Goal: Information Seeking & Learning: Learn about a topic

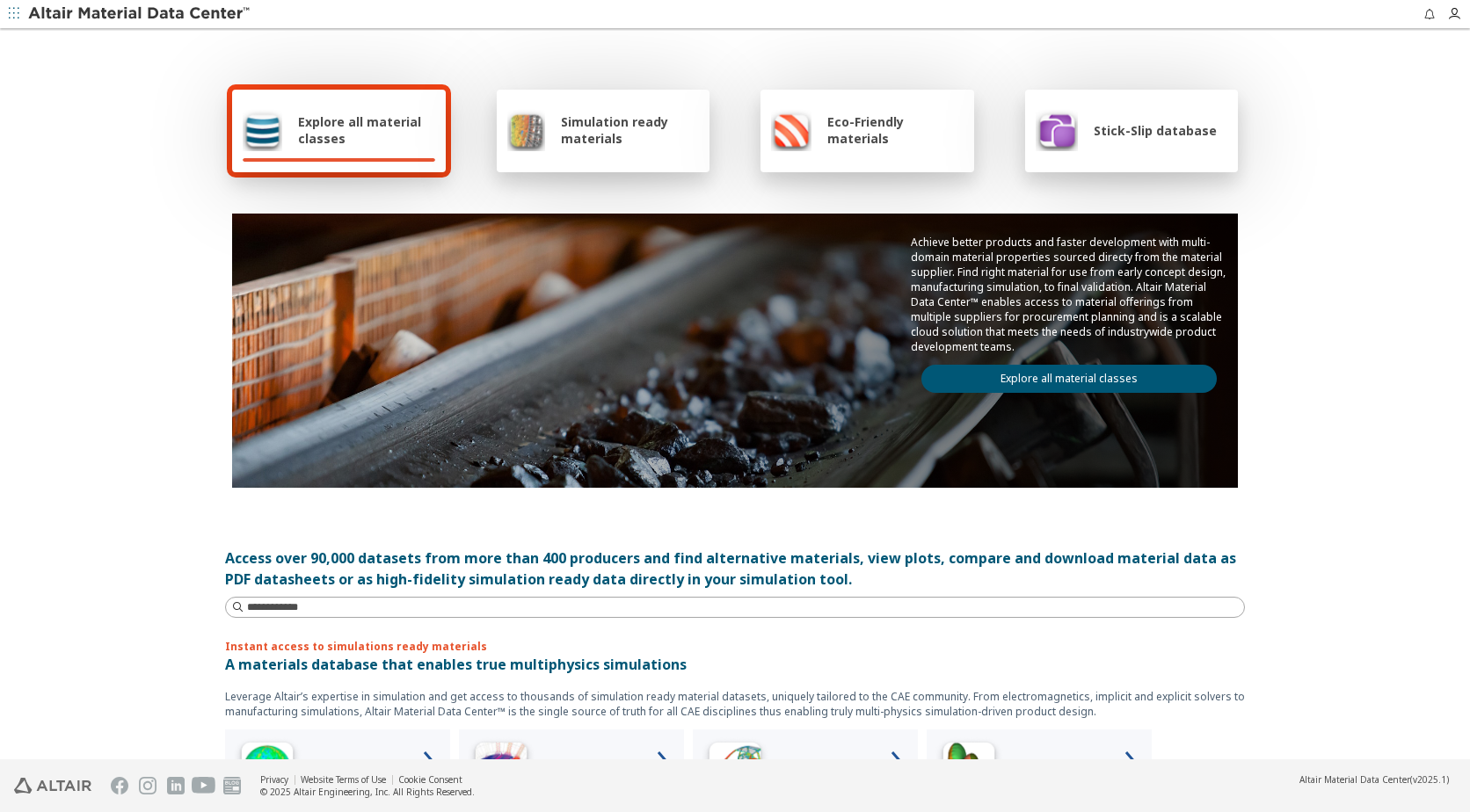
click at [289, 118] on div "Explore all material classes" at bounding box center [338, 130] width 192 height 42
click at [1043, 385] on link "Explore all material classes" at bounding box center [1069, 378] width 295 height 28
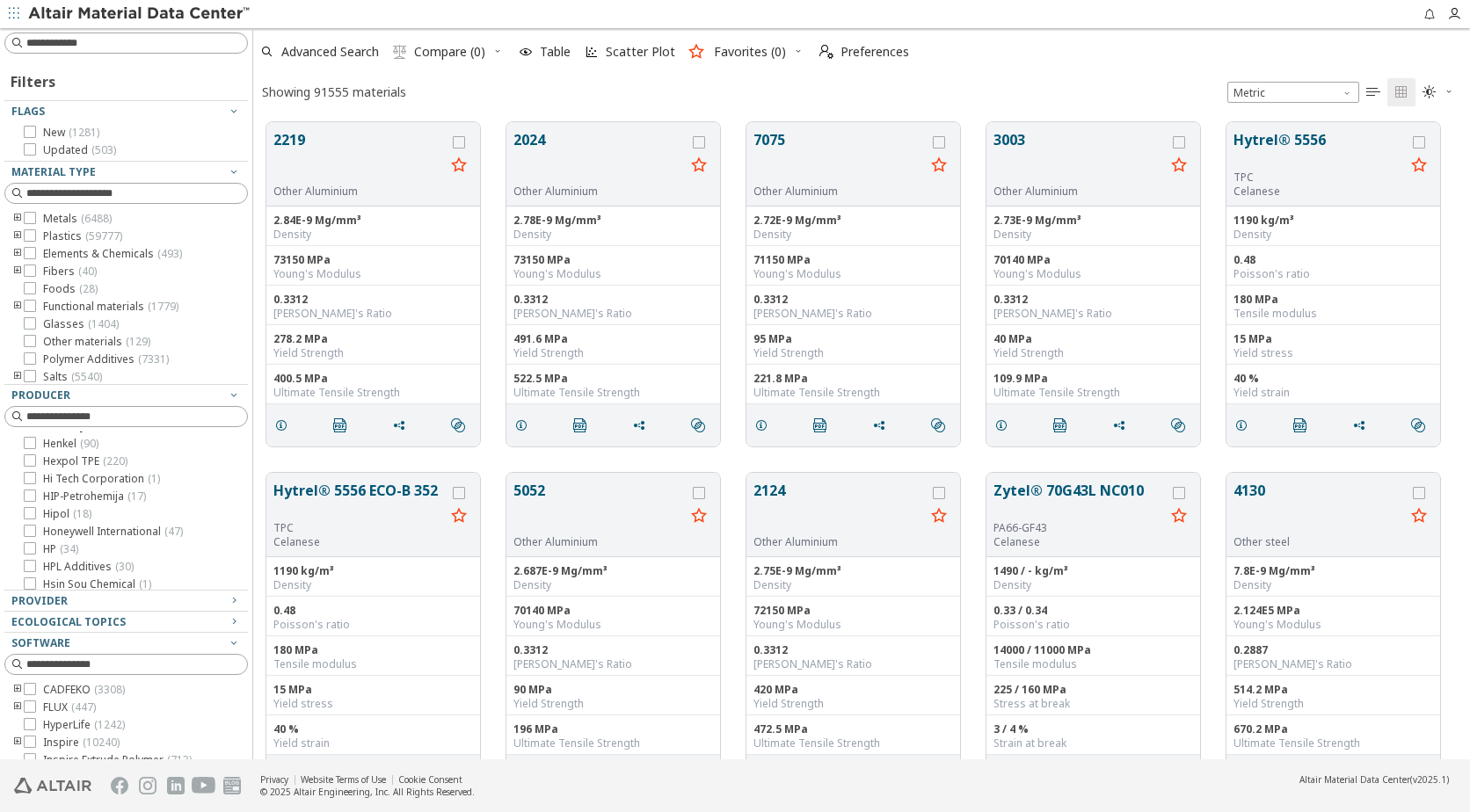
scroll to position [5011, 0]
click at [46, 421] on span "[PERSON_NAME] ( 90 )" at bounding box center [70, 414] width 56 height 14
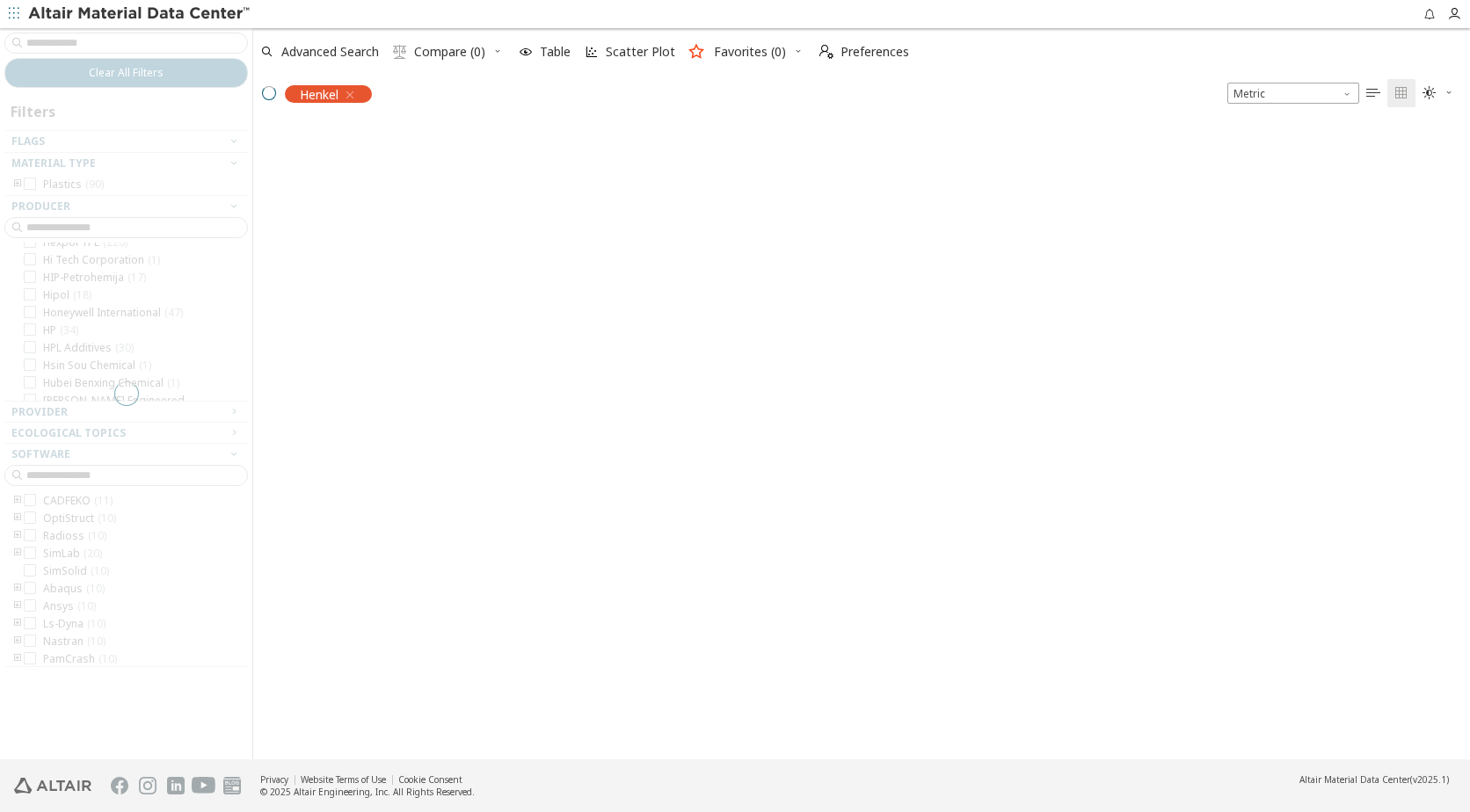
scroll to position [4940, 0]
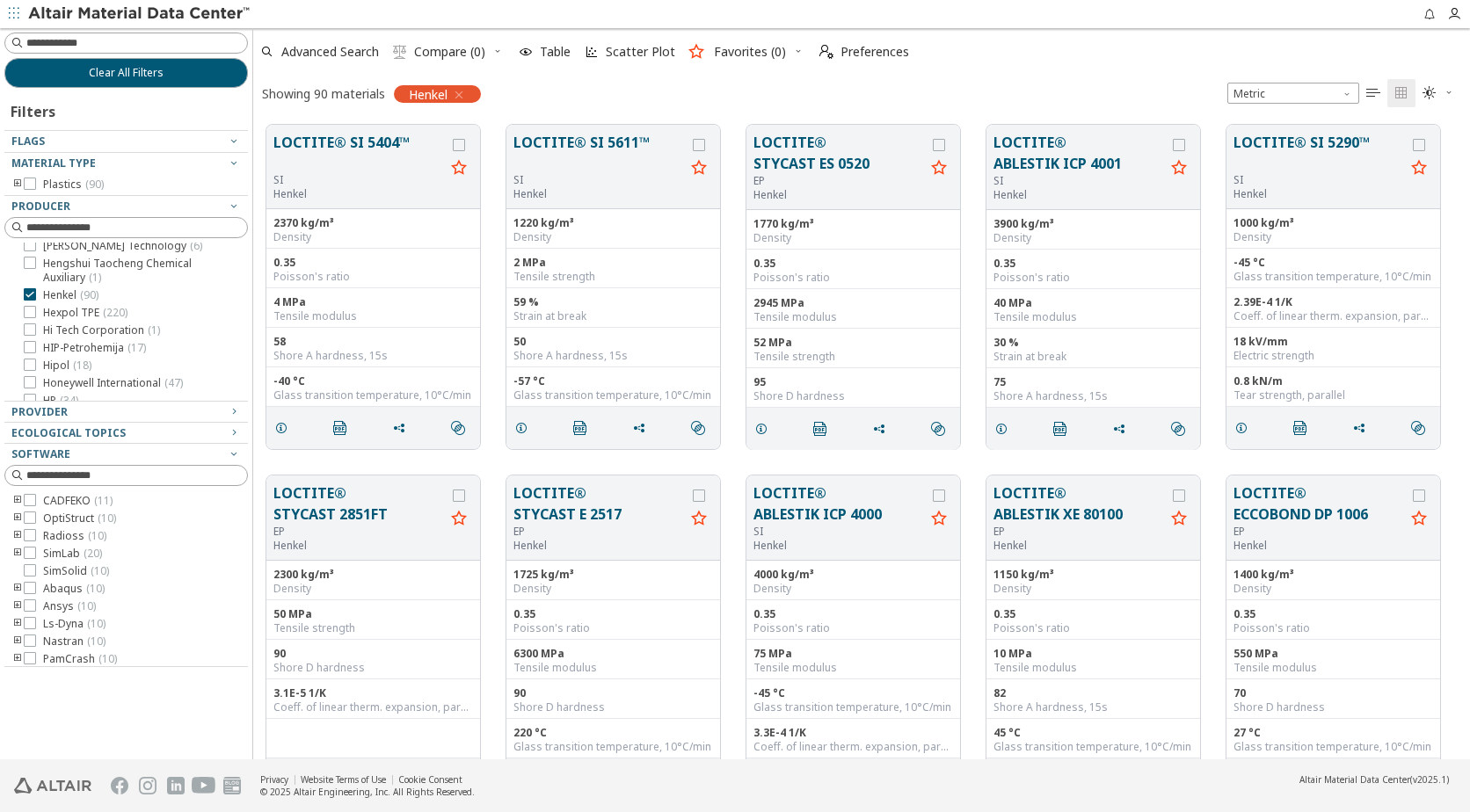
click at [15, 183] on icon "toogle group" at bounding box center [18, 184] width 13 height 14
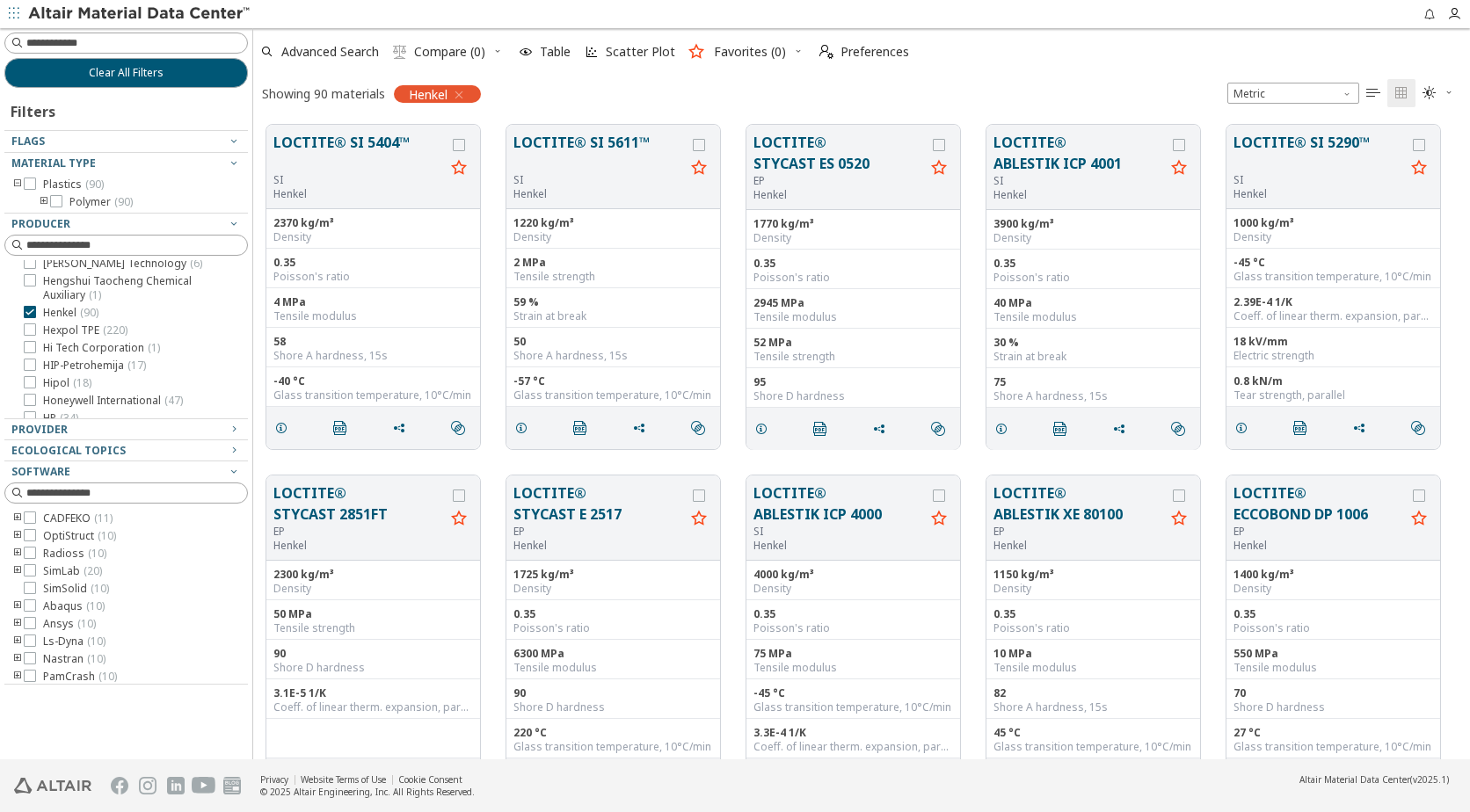
click at [45, 201] on icon "toogle group" at bounding box center [44, 201] width 13 height 14
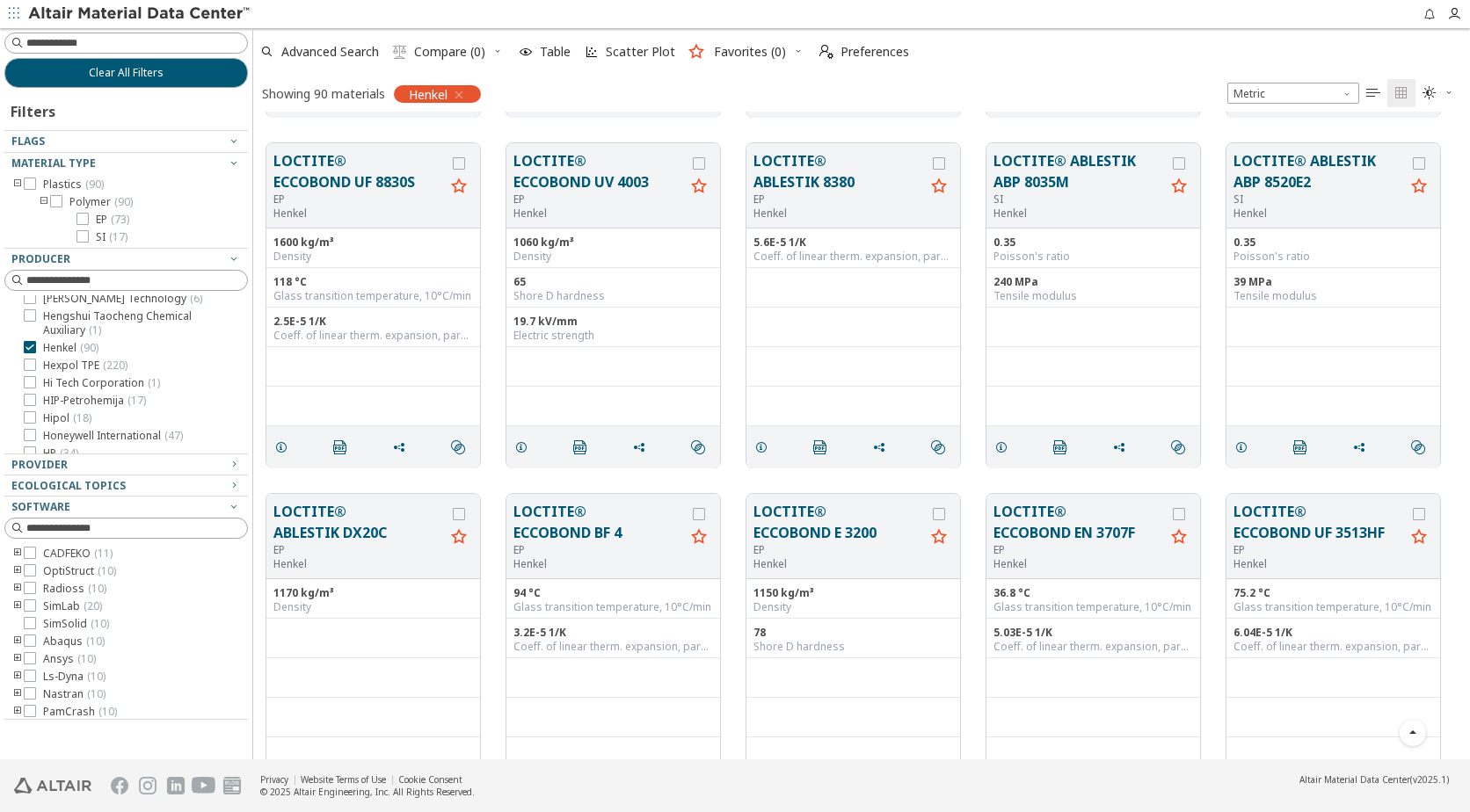
scroll to position [5666, 0]
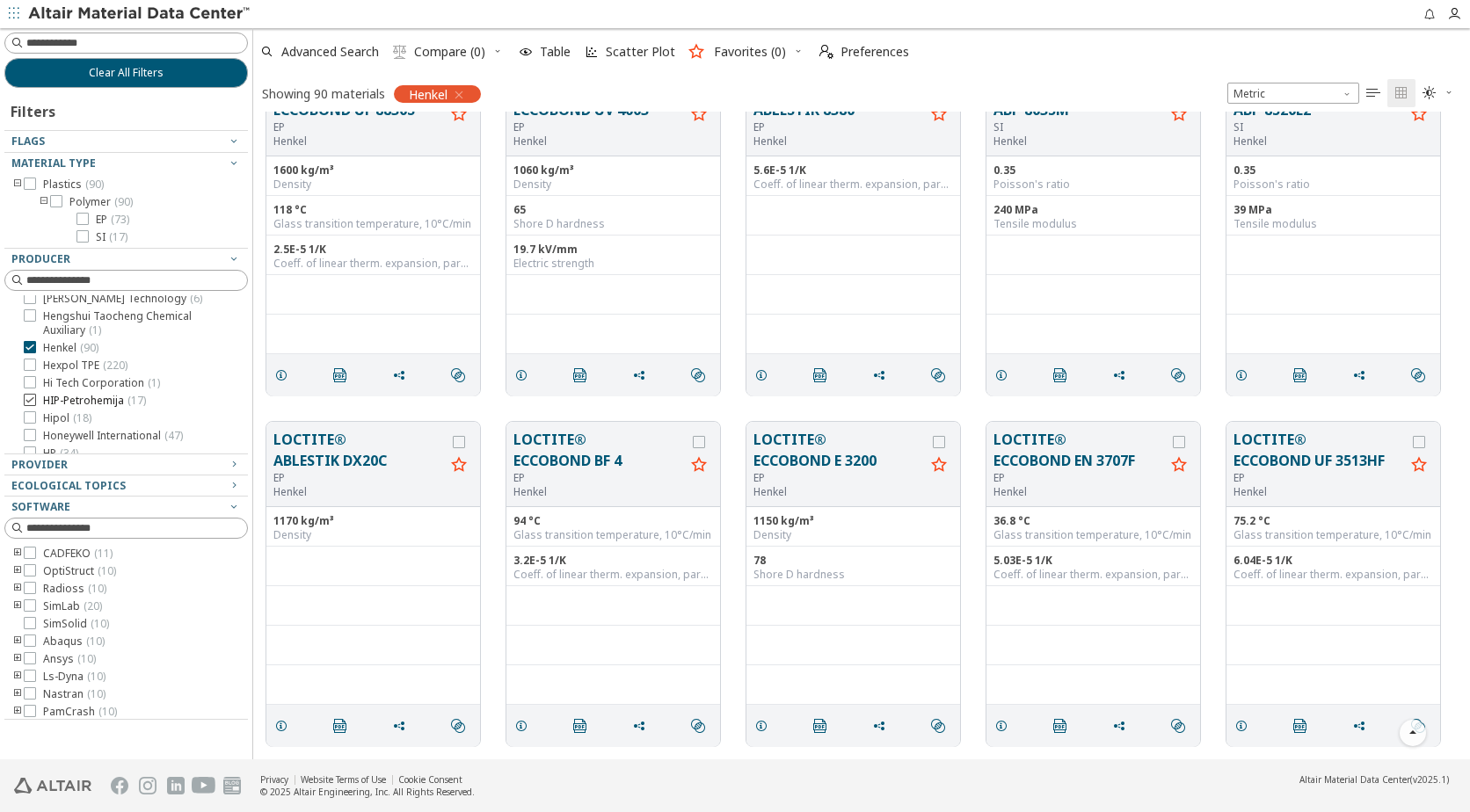
click at [32, 341] on icon at bounding box center [30, 347] width 13 height 13
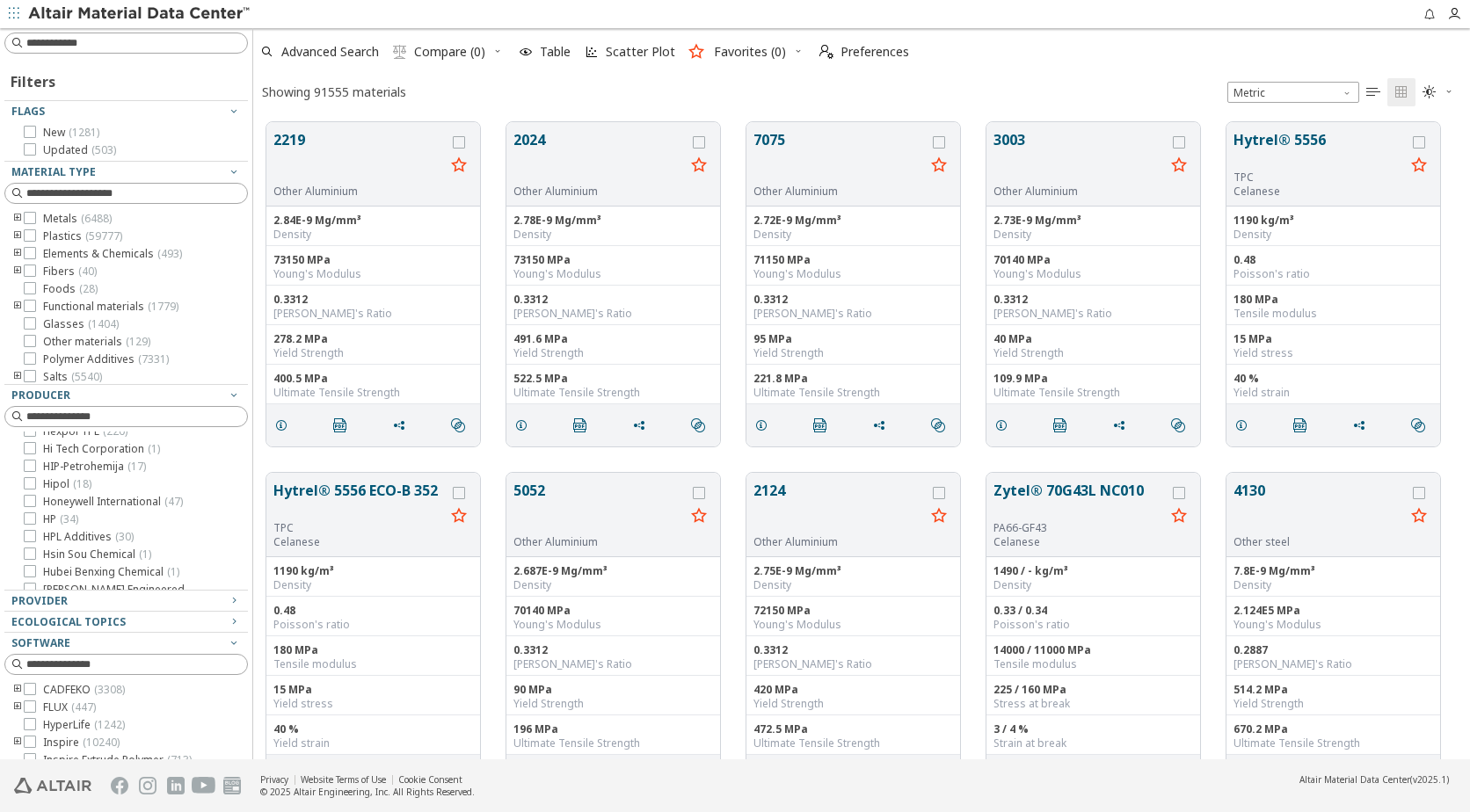
click at [15, 236] on icon "toogle group" at bounding box center [18, 236] width 13 height 14
click at [43, 252] on icon "toogle group" at bounding box center [44, 253] width 13 height 14
click at [83, 289] on icon at bounding box center [83, 289] width 13 height 13
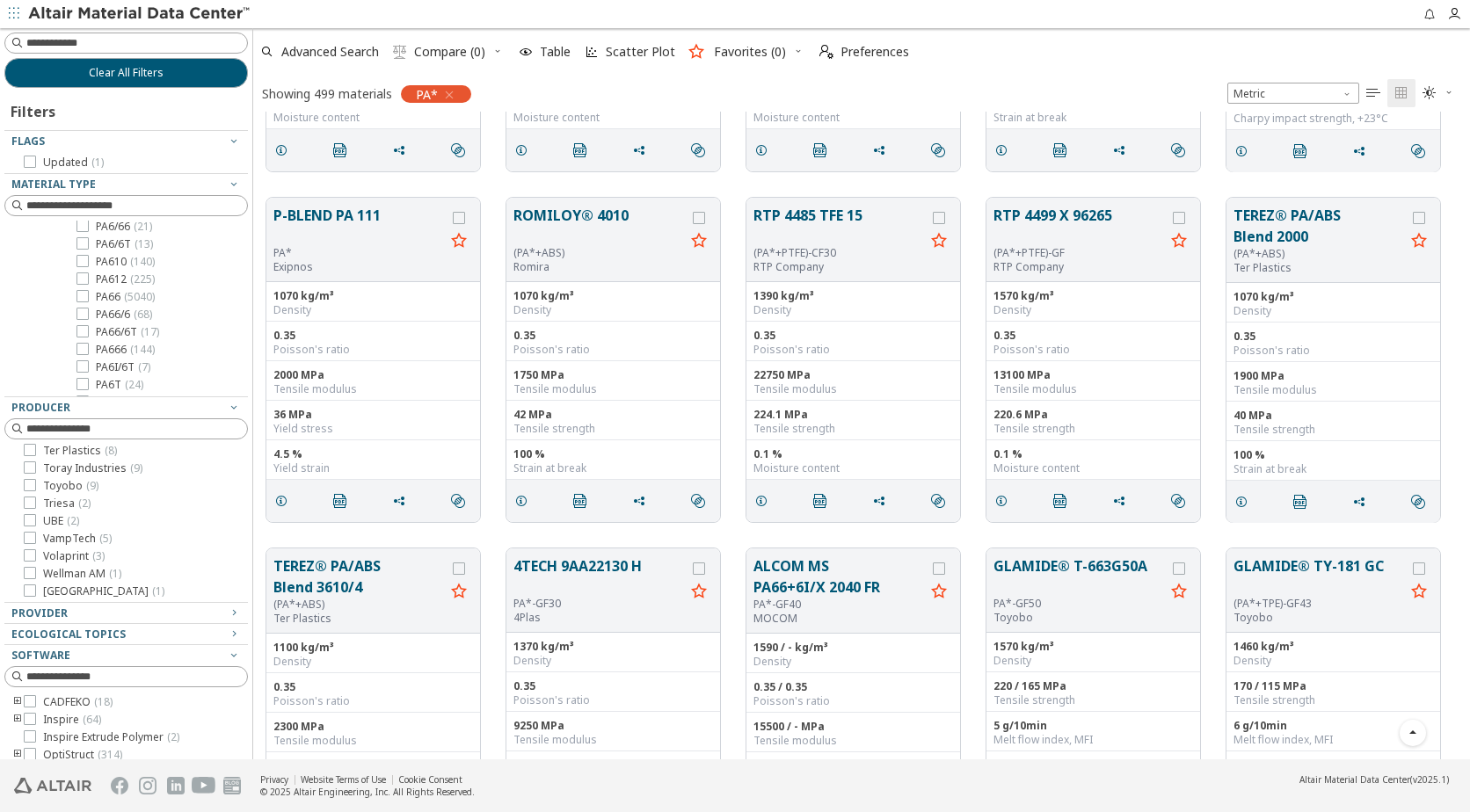
scroll to position [967, 0]
click at [93, 210] on input at bounding box center [137, 205] width 221 height 17
type input "*"
click at [66, 207] on input at bounding box center [128, 205] width 240 height 19
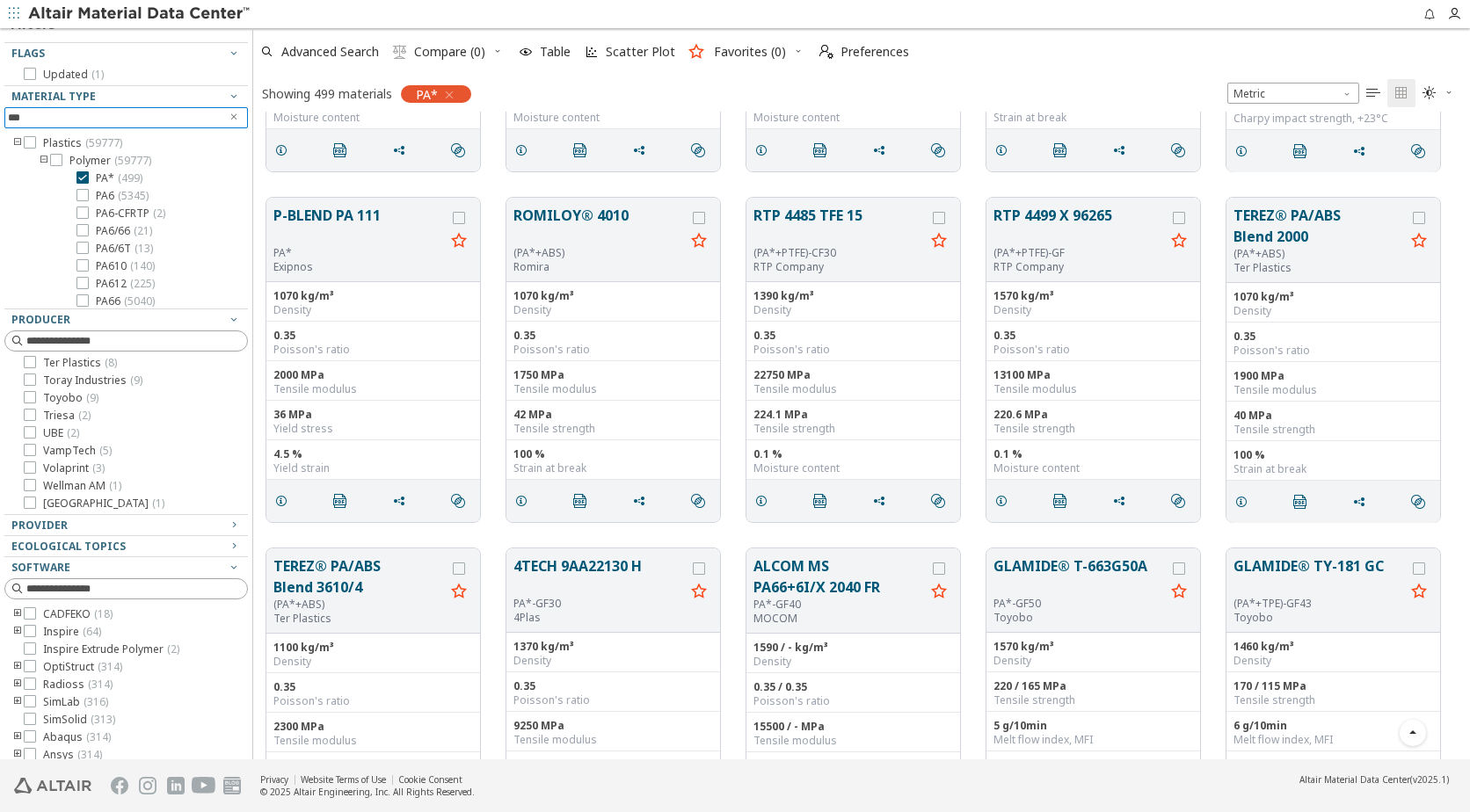
click at [58, 116] on input "***" at bounding box center [114, 118] width 211 height 19
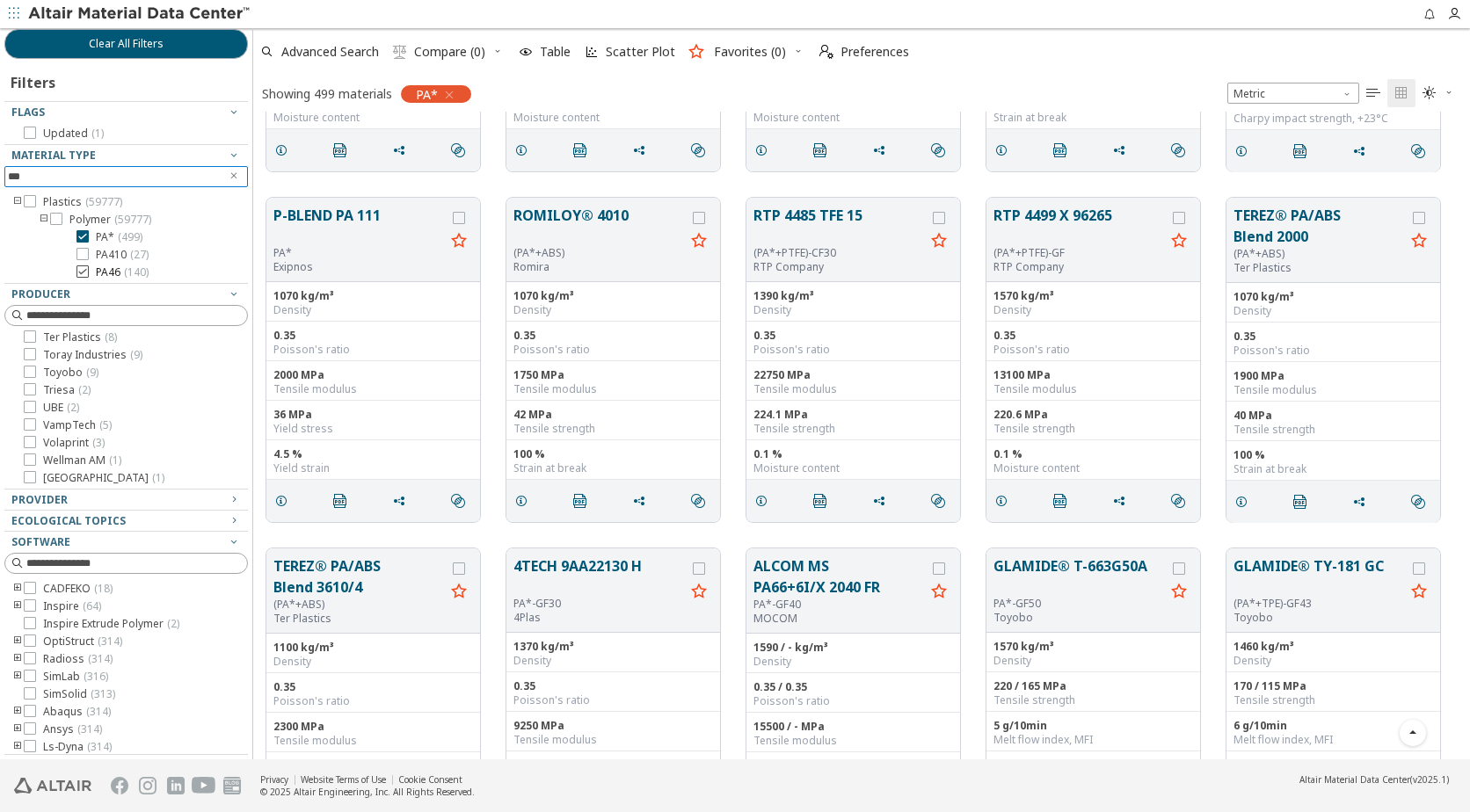
type input "***"
click at [90, 269] on label "PA46 ( 140 )" at bounding box center [112, 272] width 72 height 14
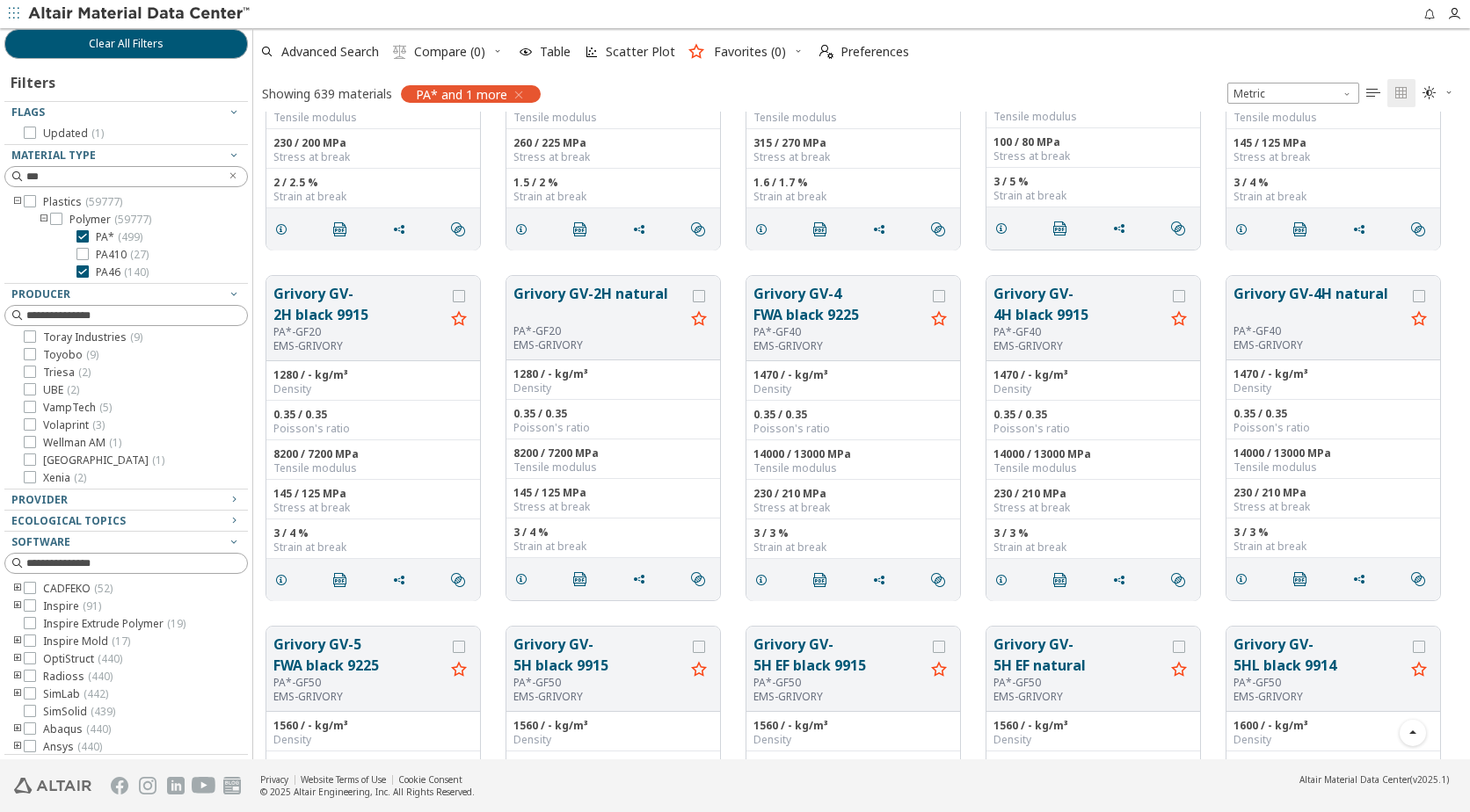
scroll to position [28066, 0]
